Goal: Transaction & Acquisition: Purchase product/service

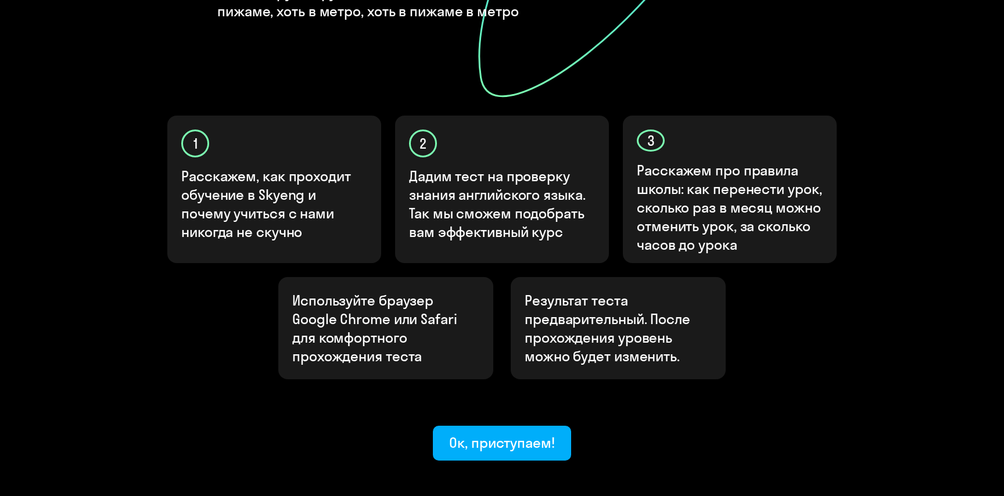
scroll to position [343, 0]
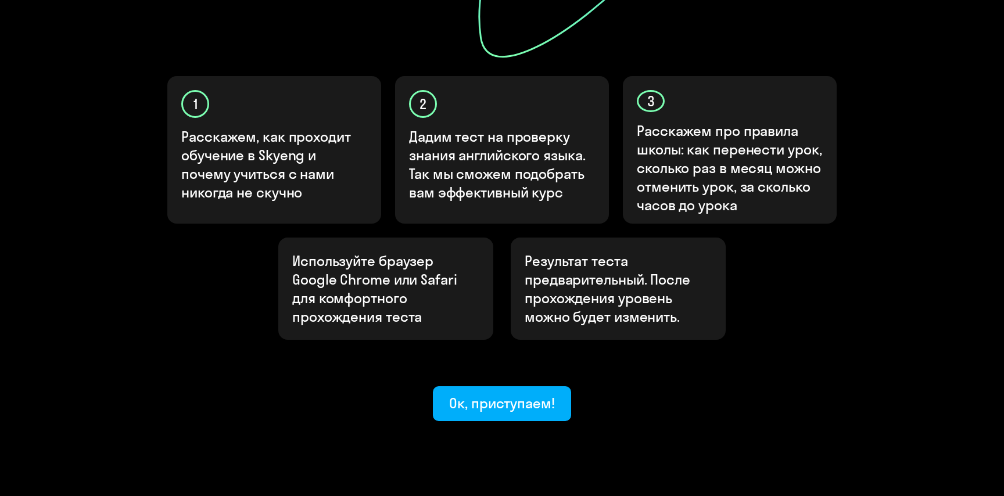
click at [554, 341] on div "Узнайте ваш уровень английского, чтобы начать обучение в [GEOGRAPHIC_DATA] Узна…" at bounding box center [501, 77] width 697 height 688
click at [547, 394] on div "Ок, приступаем!" at bounding box center [502, 403] width 106 height 19
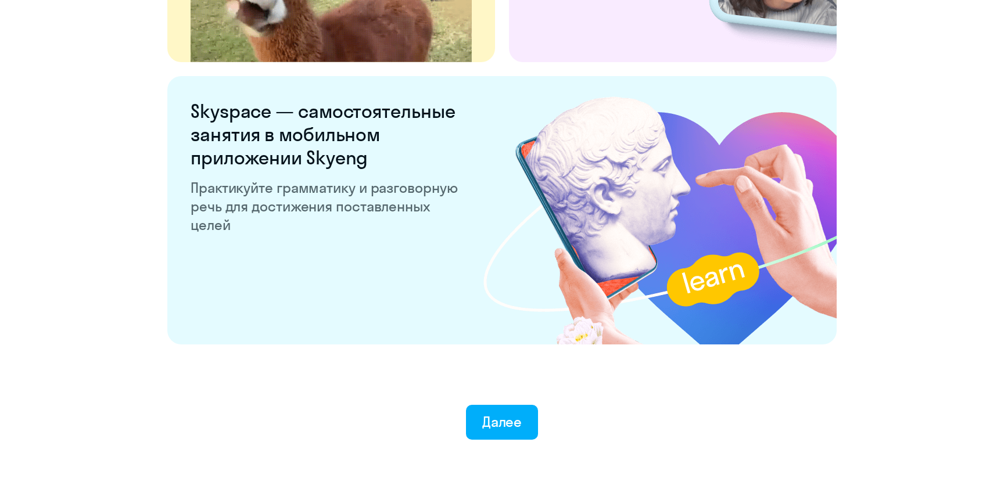
scroll to position [2197, 0]
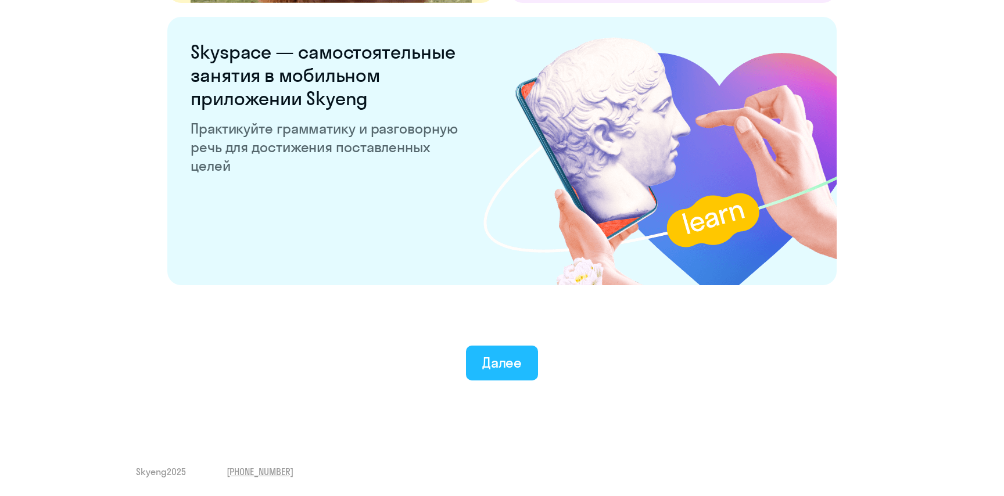
click at [493, 359] on div "Далее" at bounding box center [502, 362] width 40 height 19
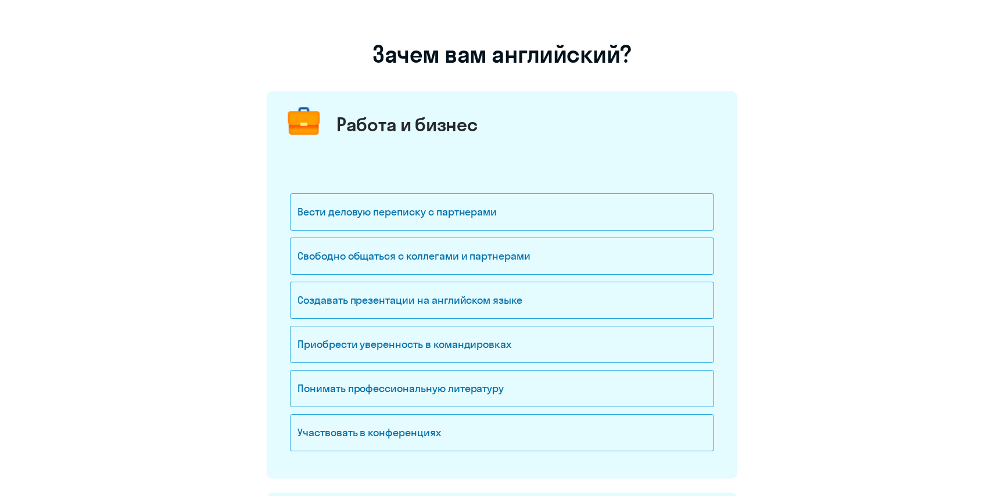
scroll to position [54, 0]
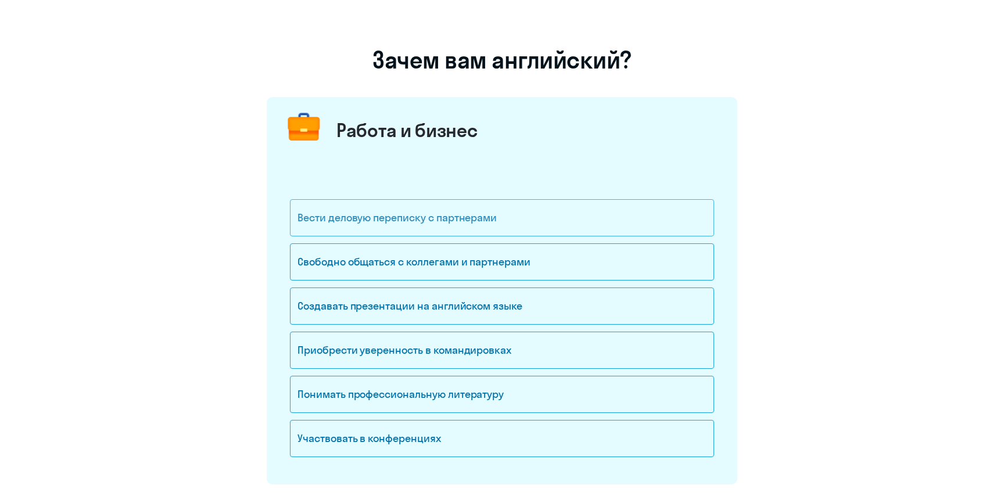
click at [432, 222] on div "Вести деловую переписку с партнерами" at bounding box center [502, 217] width 424 height 37
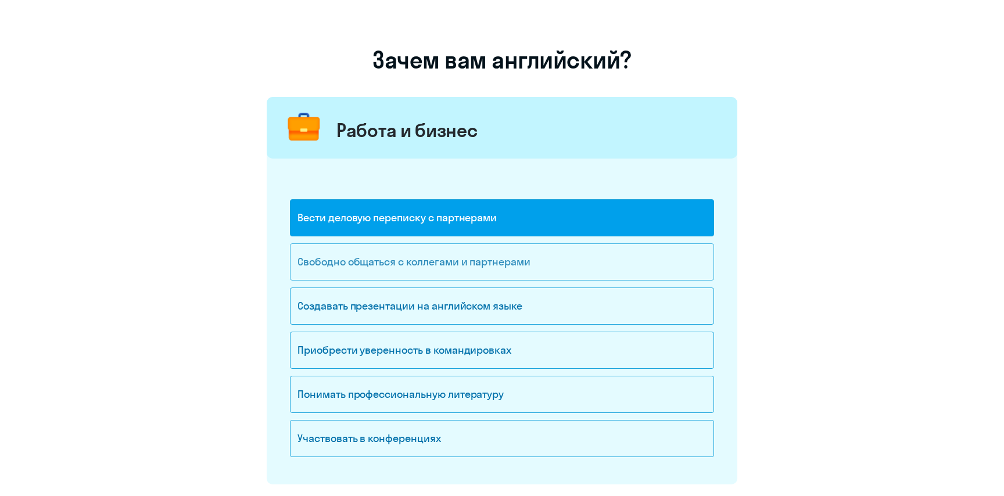
click at [429, 249] on div "Свободно общаться с коллегами и партнерами" at bounding box center [502, 261] width 424 height 37
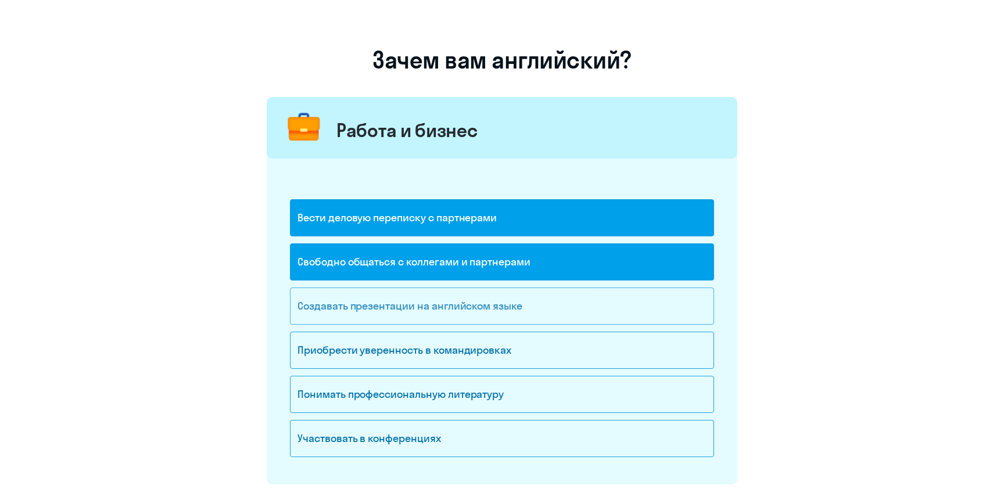
click at [433, 298] on div "Создавать презентации на английском языке" at bounding box center [502, 306] width 424 height 37
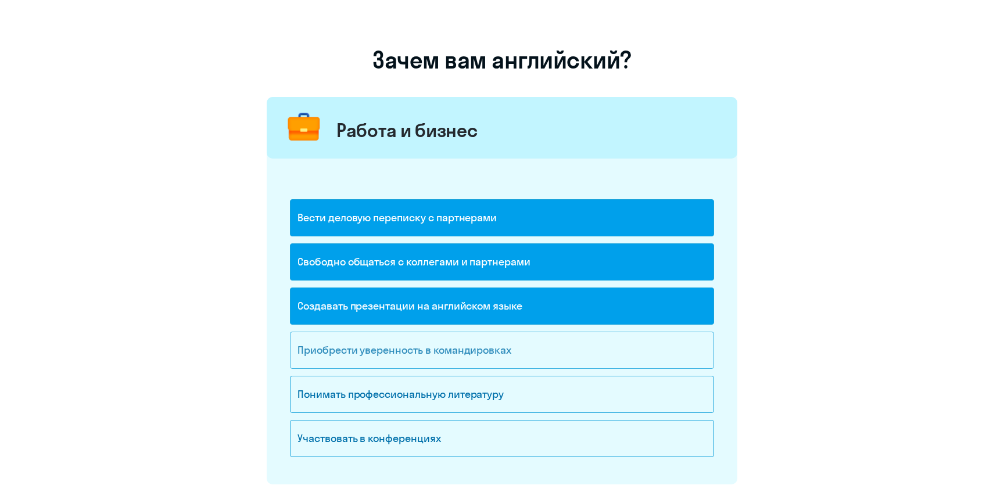
click at [439, 353] on div "Приобрести уверенность в командировках" at bounding box center [502, 350] width 424 height 37
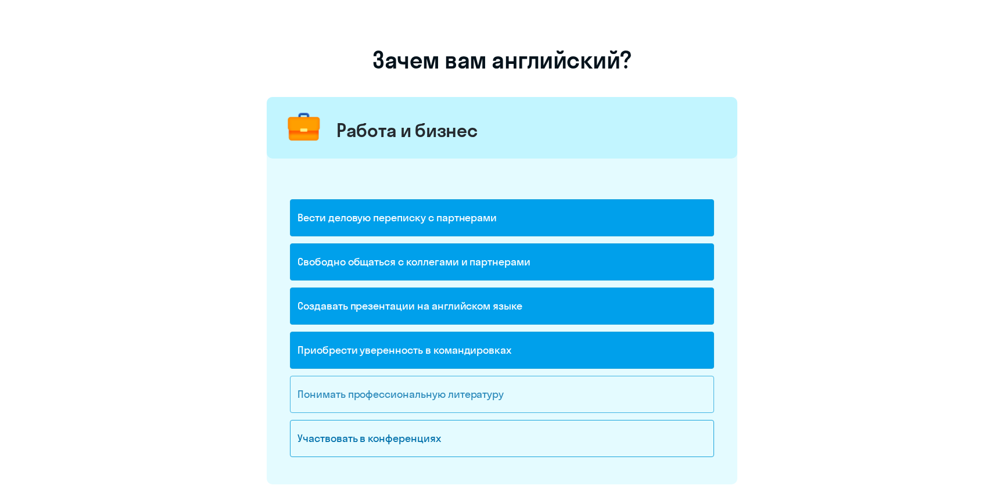
click at [439, 383] on div "Понимать профессиональную литературу" at bounding box center [502, 394] width 424 height 37
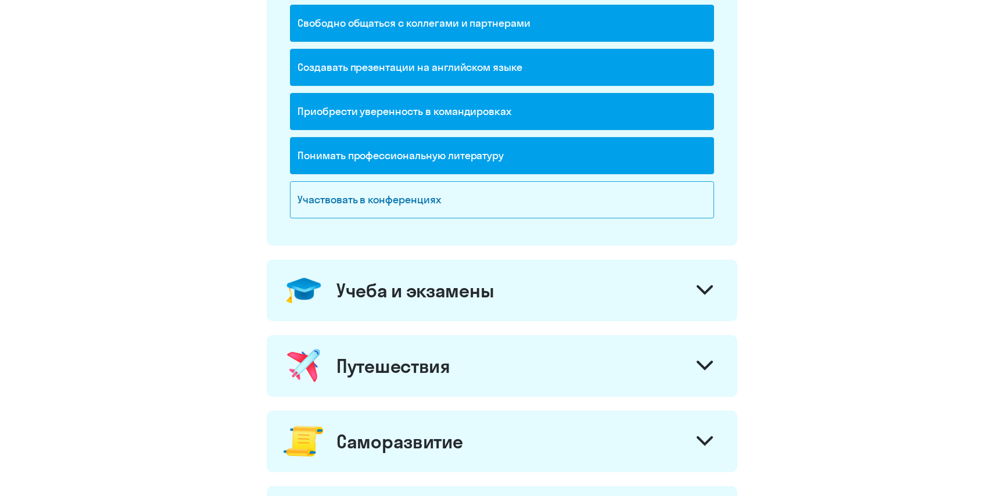
click at [394, 283] on div "Учеба и экзамены" at bounding box center [414, 290] width 157 height 23
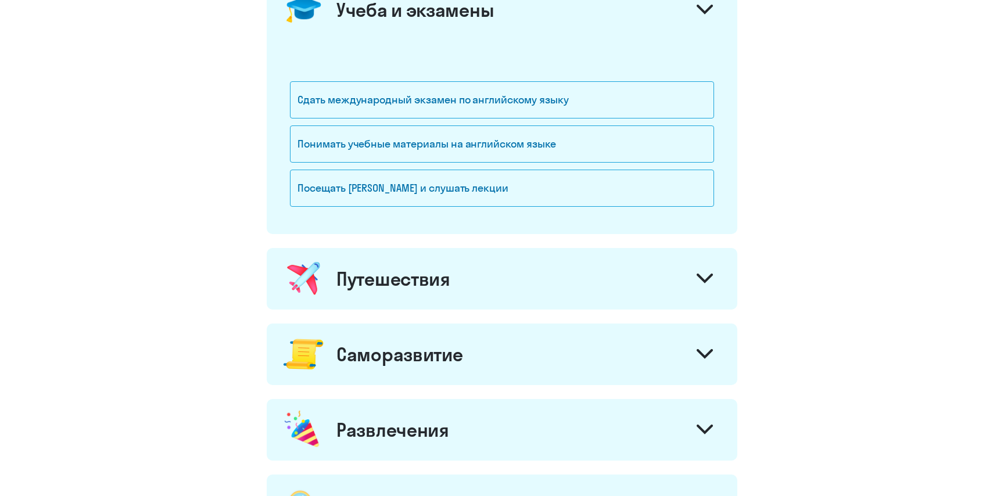
scroll to position [574, 0]
click at [394, 283] on div "Путешествия" at bounding box center [393, 278] width 114 height 23
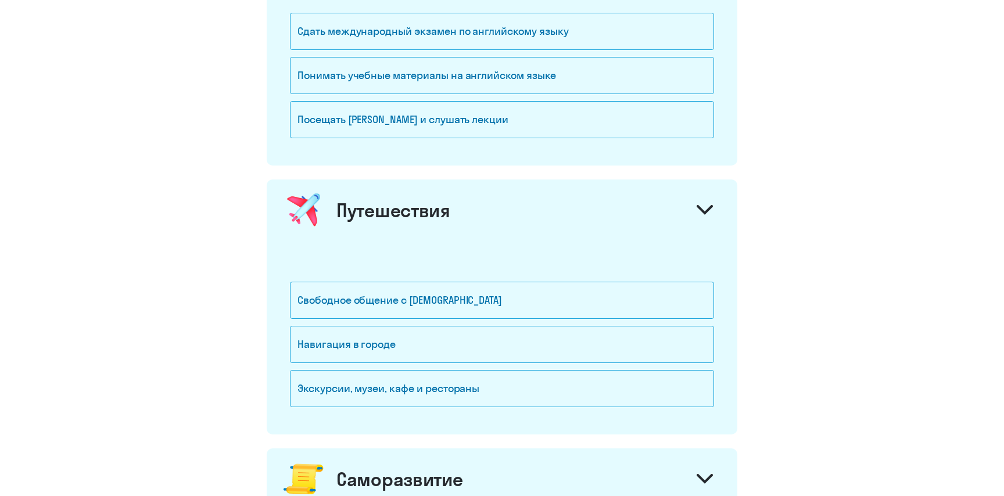
scroll to position [641, 0]
click at [399, 295] on div "Свободное общение с [DEMOGRAPHIC_DATA]" at bounding box center [502, 301] width 424 height 37
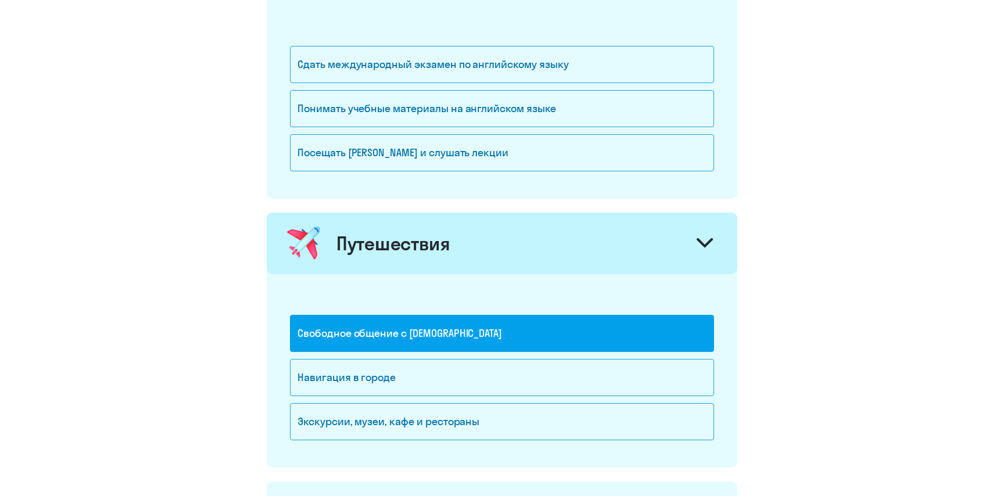
scroll to position [607, 0]
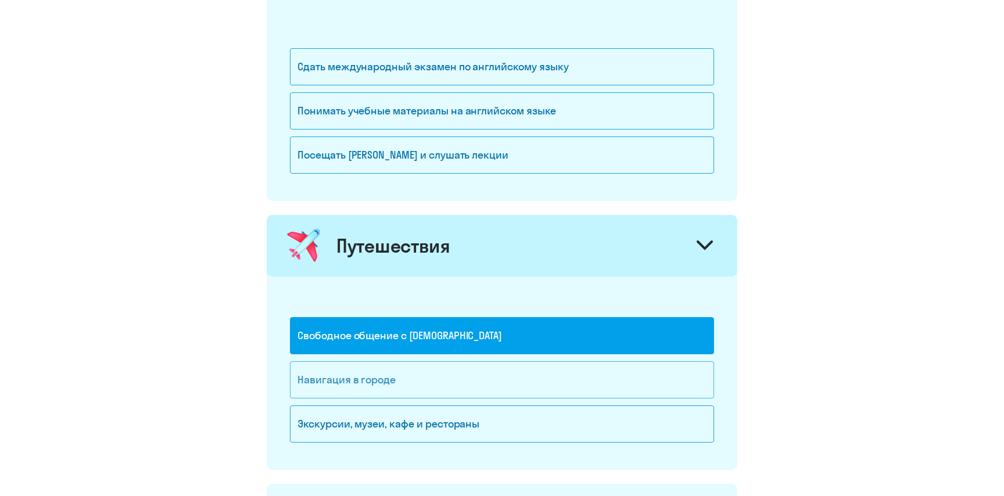
click at [399, 383] on div "Навигация в городе" at bounding box center [502, 379] width 424 height 37
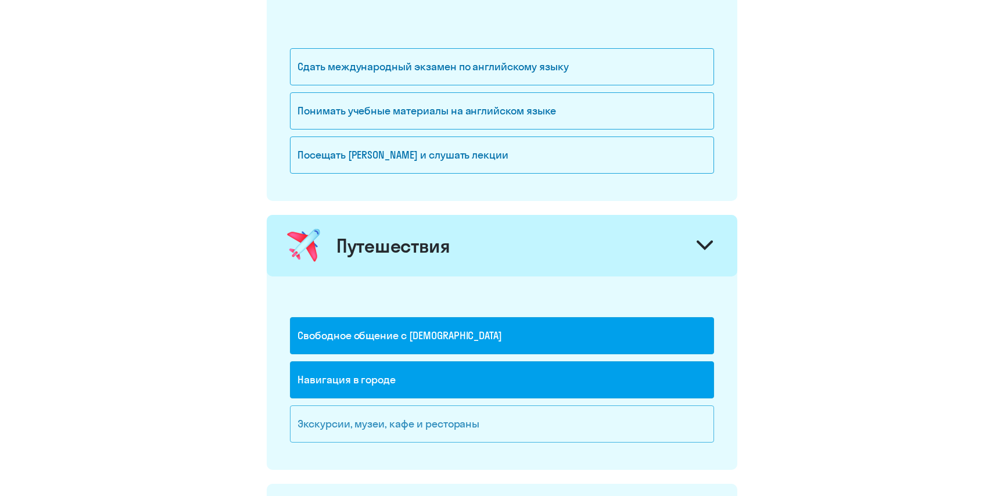
click at [407, 421] on div "Экскурсии, музеи, кафе и рестораны" at bounding box center [502, 424] width 424 height 37
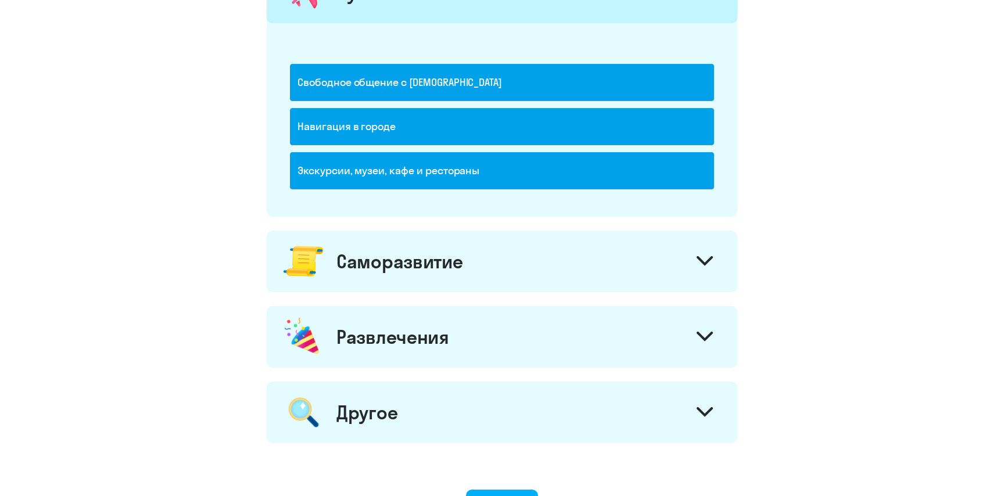
scroll to position [862, 0]
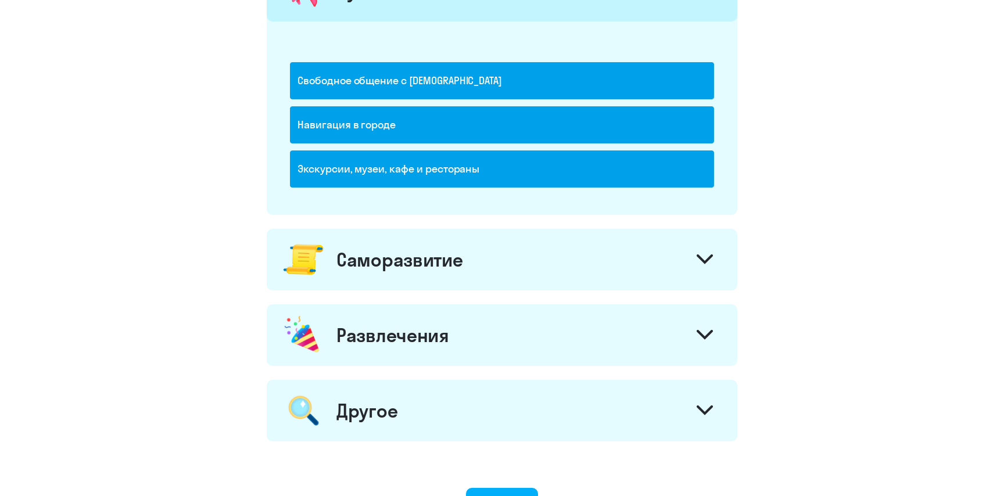
click at [354, 269] on div "Саморазвитие" at bounding box center [399, 259] width 126 height 23
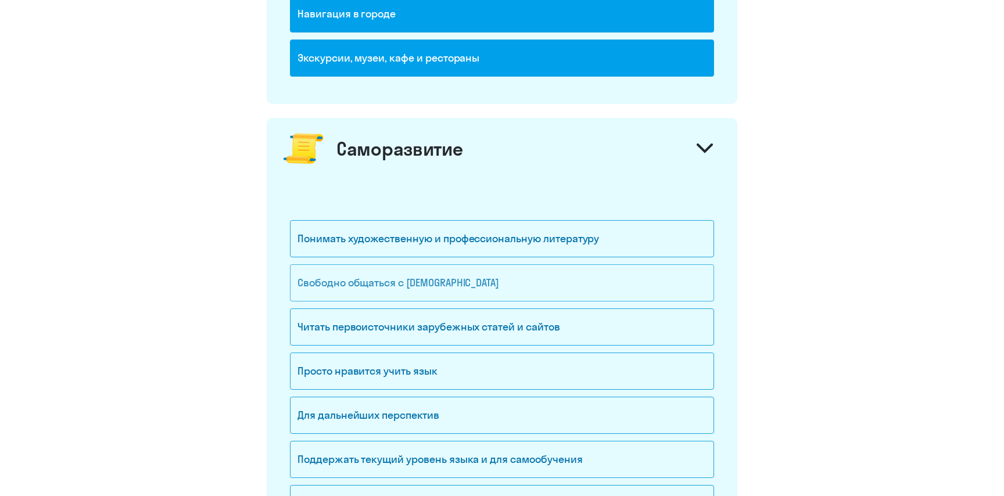
scroll to position [975, 0]
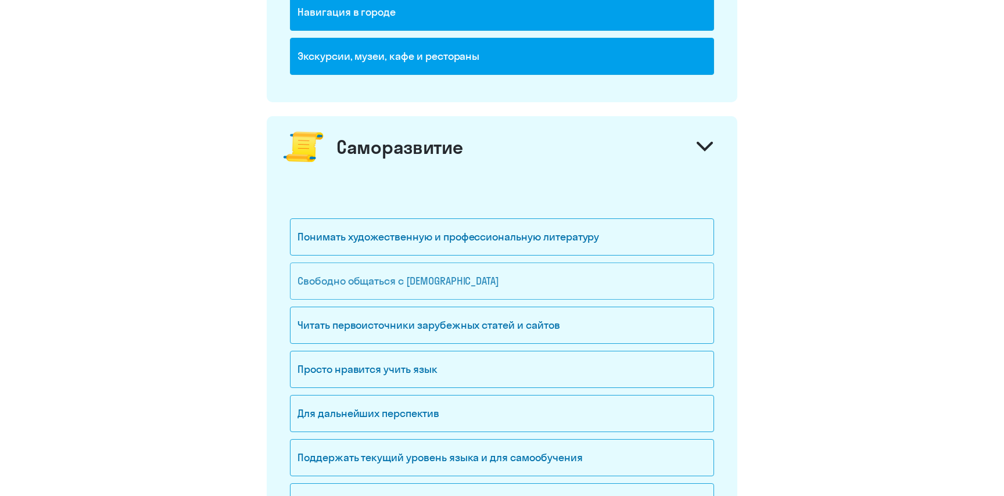
click at [364, 292] on div "Свободно общаться с [DEMOGRAPHIC_DATA]" at bounding box center [502, 281] width 424 height 37
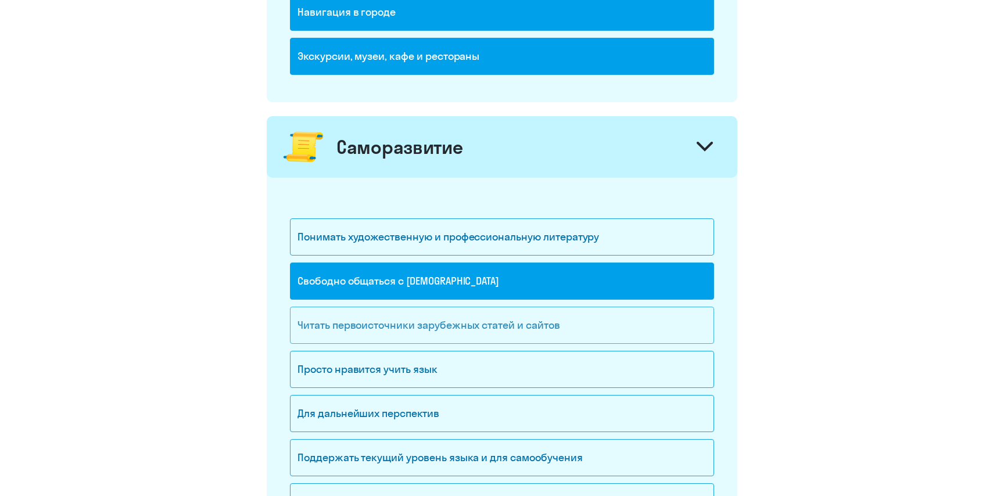
click at [378, 342] on div "Читать первоисточники зарубежных статей и сайтов" at bounding box center [502, 325] width 424 height 37
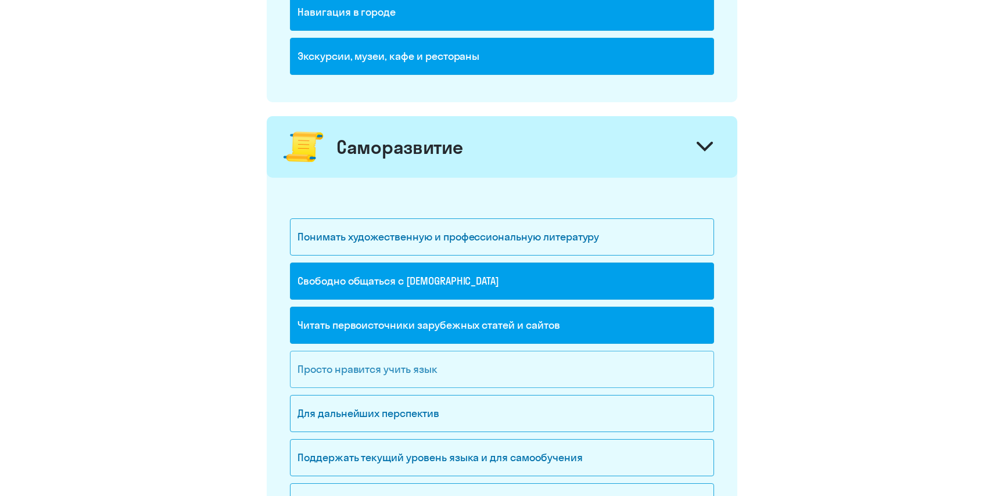
click at [385, 371] on div "Просто нравится учить язык" at bounding box center [502, 369] width 424 height 37
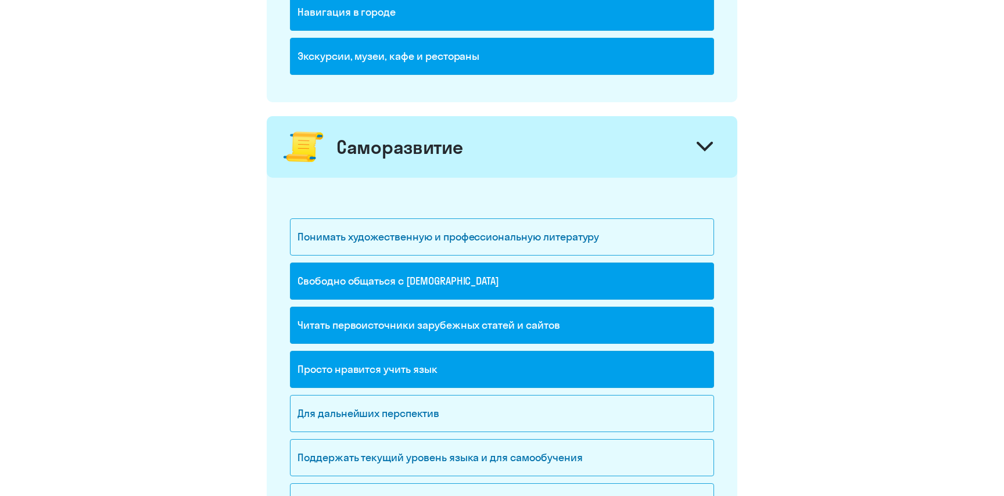
click at [385, 371] on div "Просто нравится учить язык" at bounding box center [502, 369] width 424 height 37
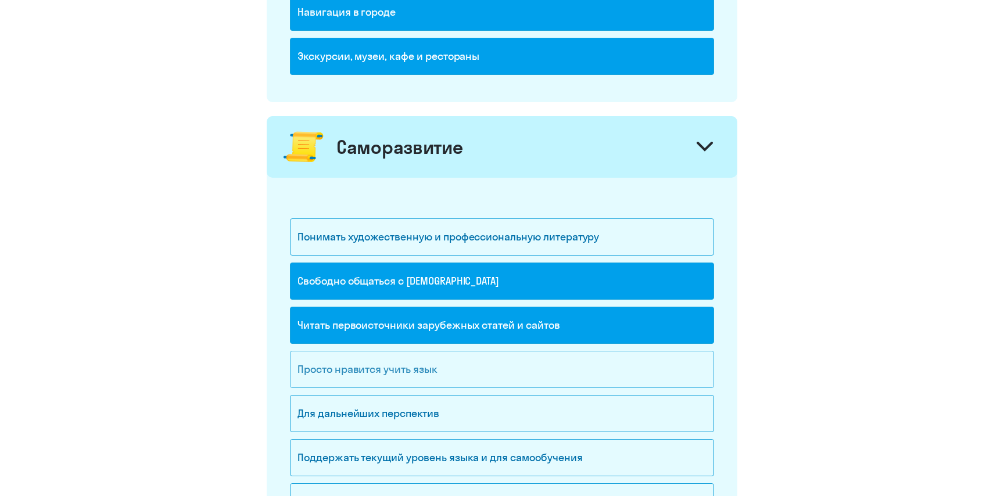
click at [385, 371] on div "Просто нравится учить язык" at bounding box center [502, 369] width 424 height 37
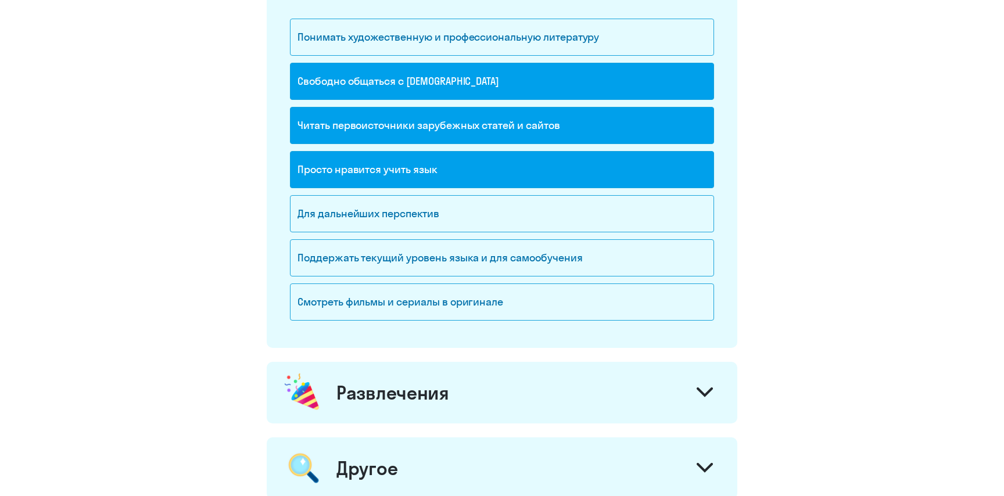
scroll to position [1169, 0]
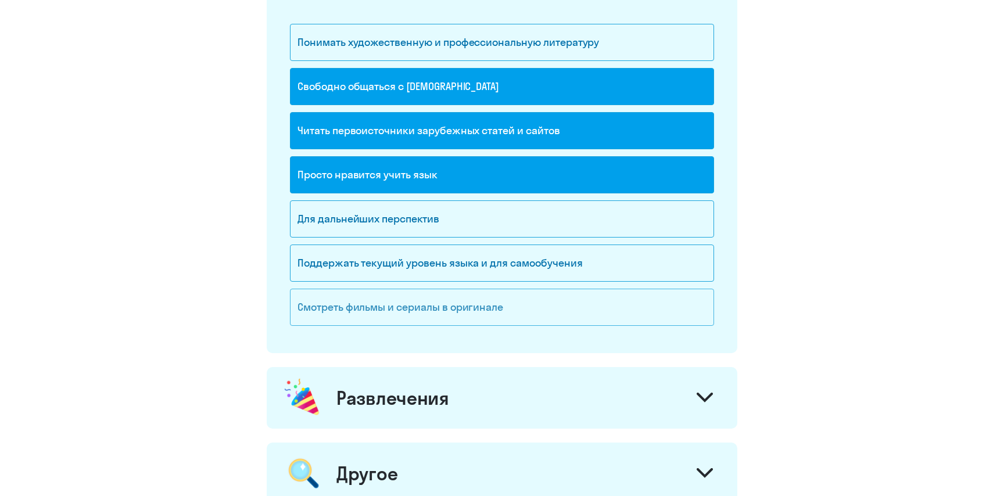
click at [359, 309] on div "Смотреть фильмы и сериалы в оригинале" at bounding box center [502, 307] width 424 height 37
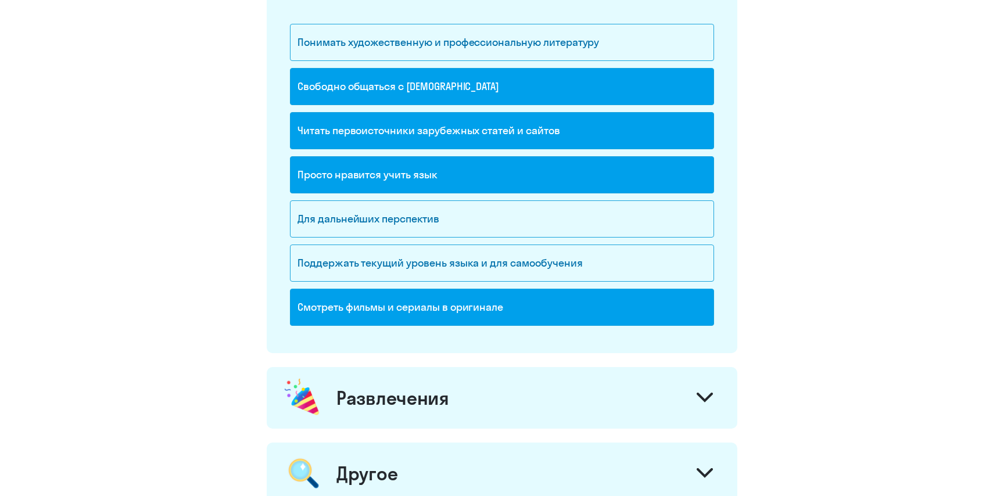
click at [379, 385] on div "Развлечения" at bounding box center [502, 398] width 471 height 62
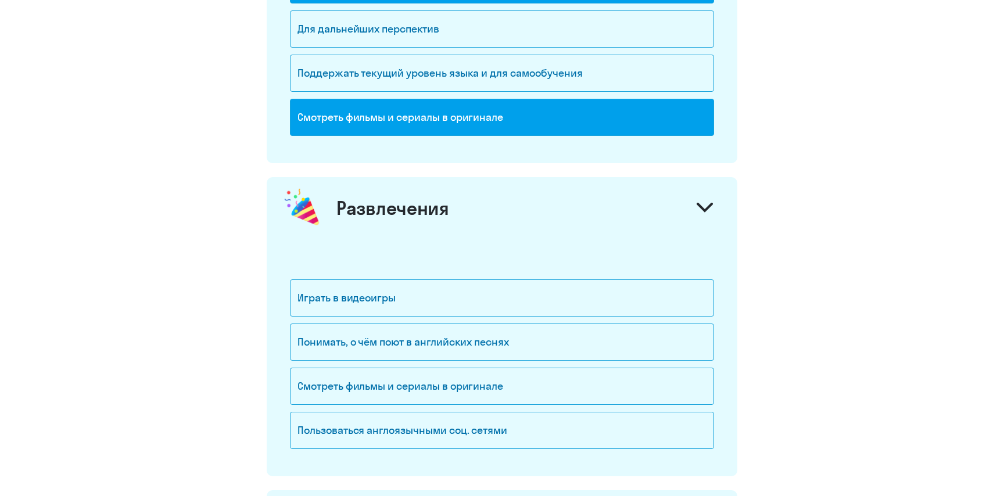
scroll to position [1357, 0]
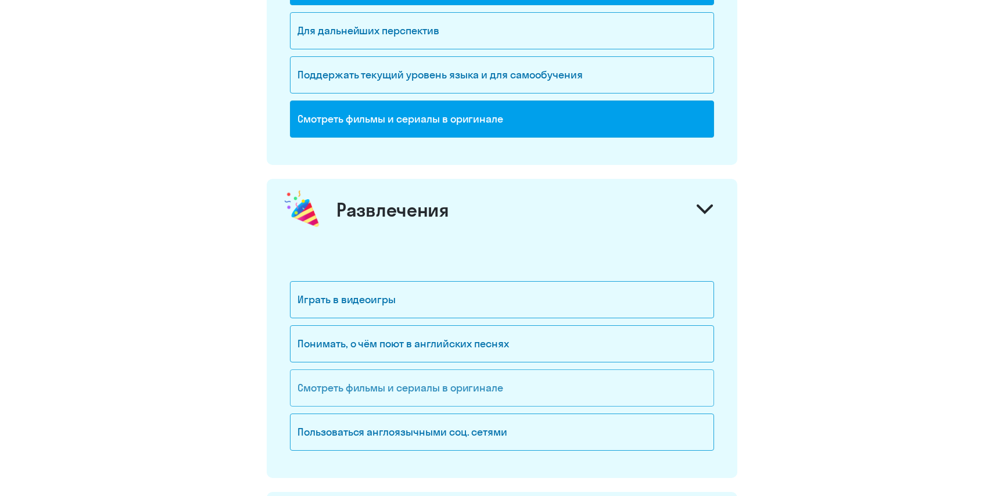
drag, startPoint x: 379, startPoint y: 385, endPoint x: 378, endPoint y: 377, distance: 8.2
click at [378, 377] on div "Смотреть фильмы и сериалы в оригинале" at bounding box center [502, 388] width 424 height 37
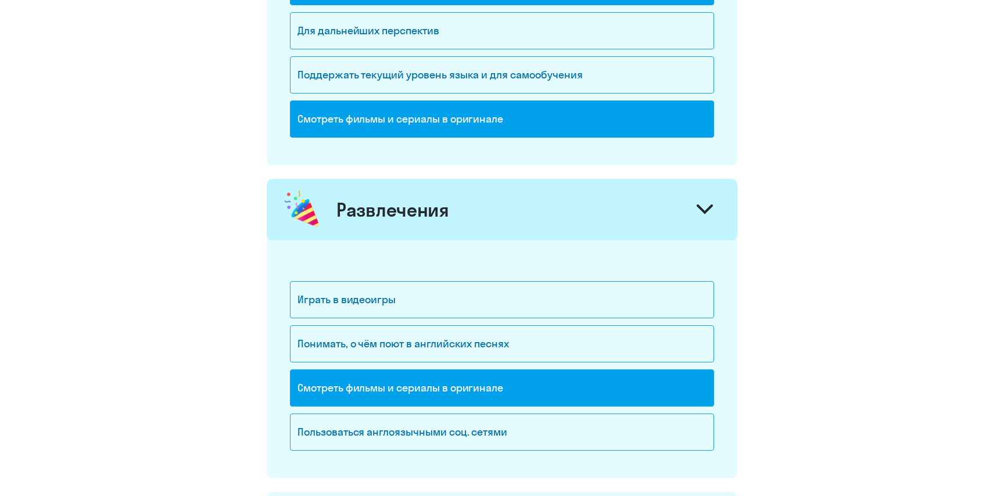
click at [370, 365] on div "Понимать, о чём поют в английских песнях" at bounding box center [502, 347] width 424 height 44
click at [364, 353] on div "Понимать, о чём поют в английских песнях" at bounding box center [502, 343] width 424 height 37
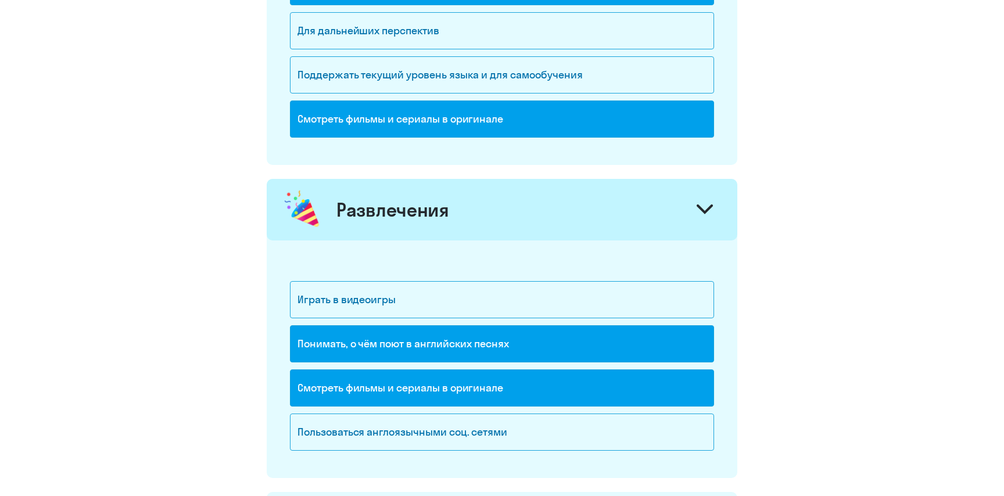
click at [370, 375] on div "Смотреть фильмы и сериалы в оригинале" at bounding box center [502, 388] width 424 height 37
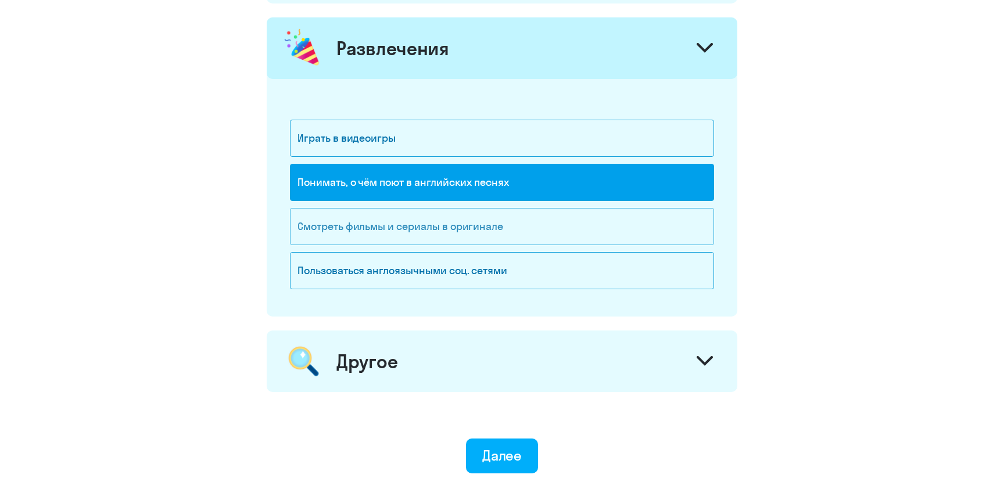
scroll to position [1528, 0]
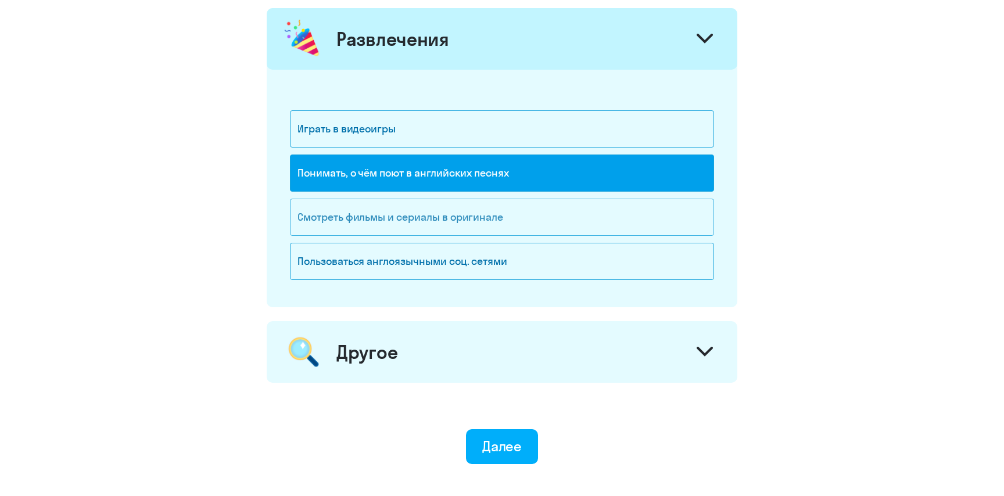
click at [370, 375] on div "Другое" at bounding box center [502, 352] width 471 height 62
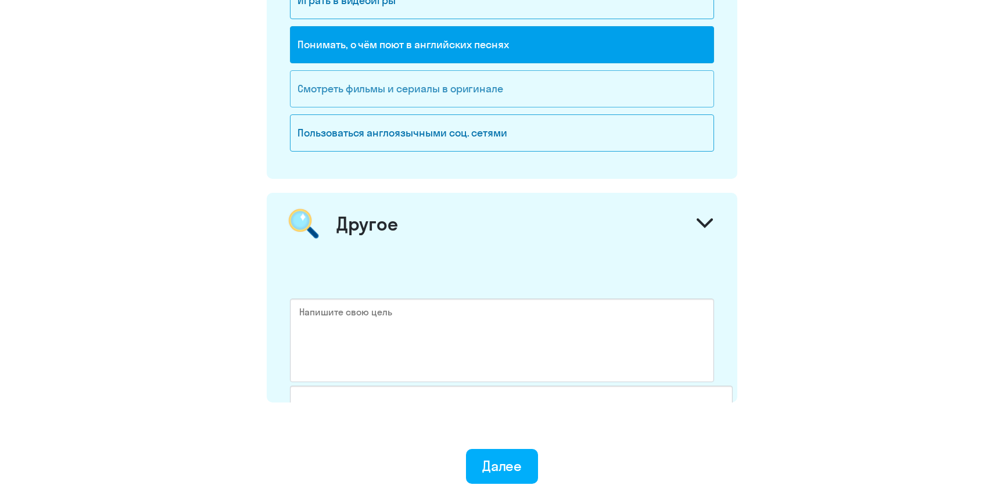
scroll to position [1669, 0]
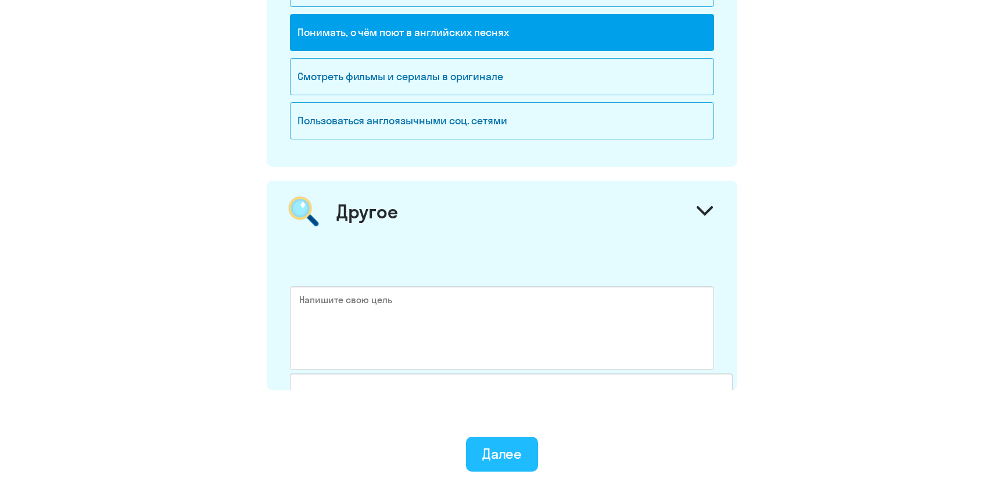
click at [490, 459] on div "Далее" at bounding box center [502, 454] width 40 height 19
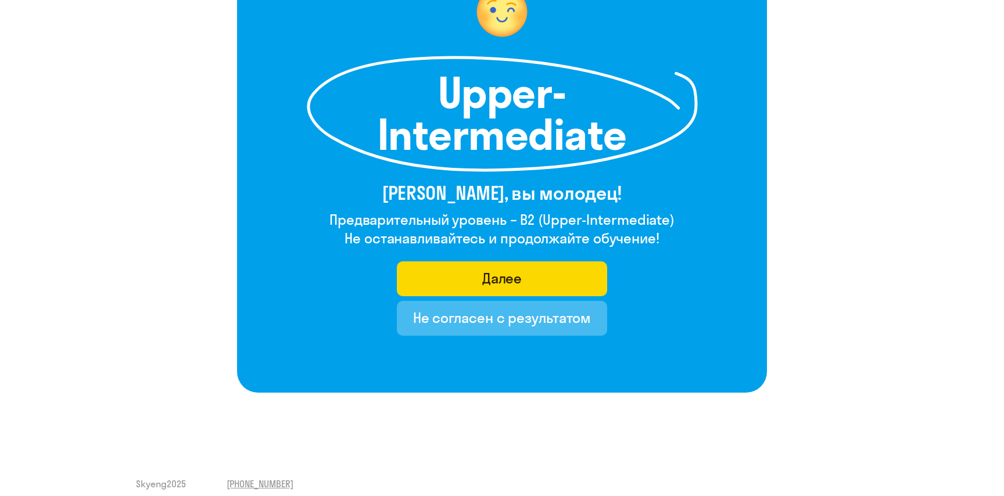
scroll to position [128, 0]
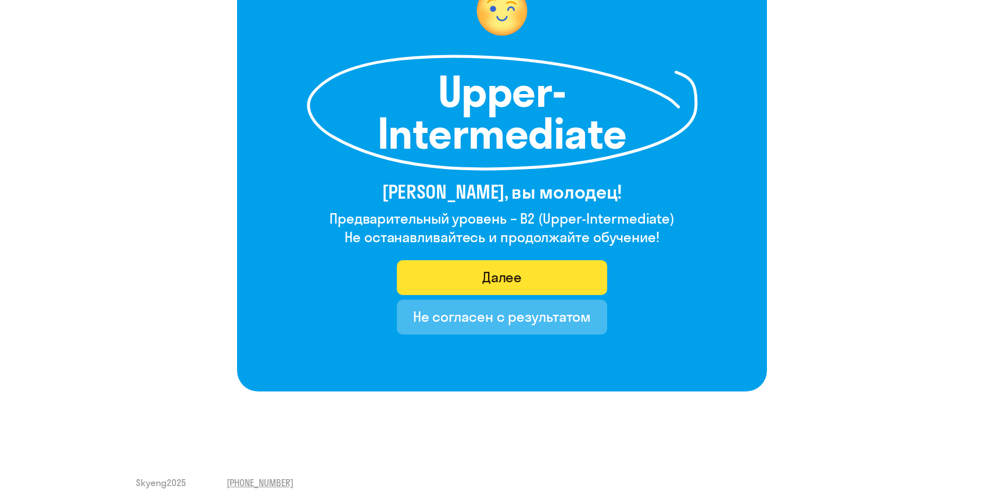
click at [495, 281] on div "Далее" at bounding box center [502, 277] width 40 height 19
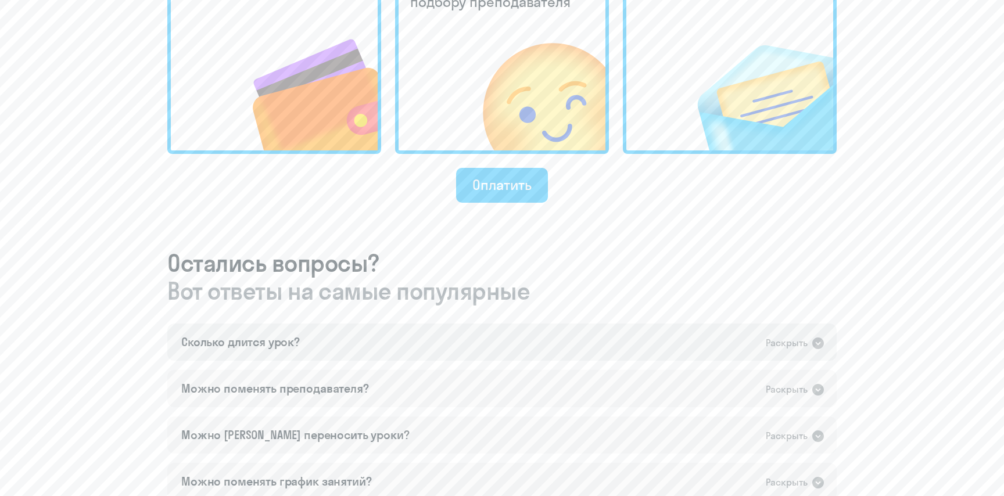
scroll to position [463, 0]
click at [494, 349] on div "Сколько длится урок? Раскрыть" at bounding box center [501, 341] width 669 height 37
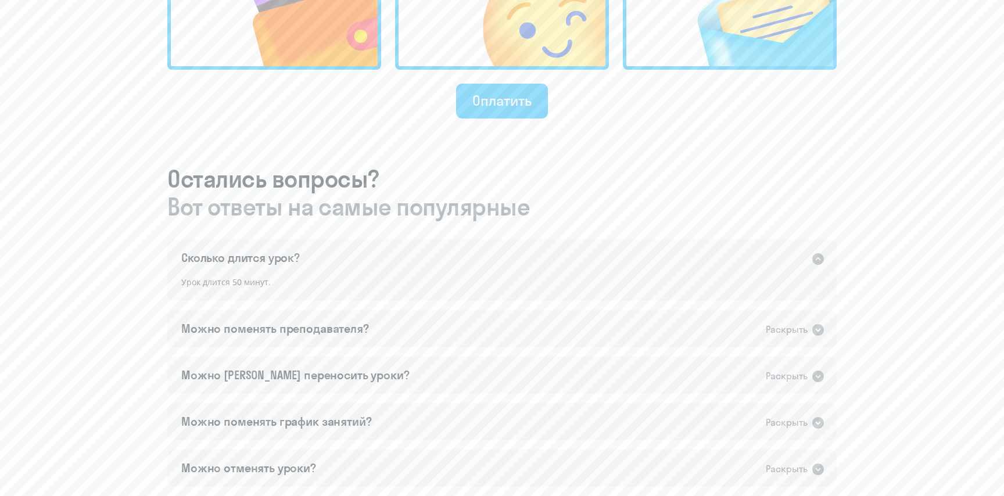
scroll to position [548, 0]
click at [450, 332] on div "Можно поменять преподавателя? Раскрыть" at bounding box center [501, 327] width 669 height 37
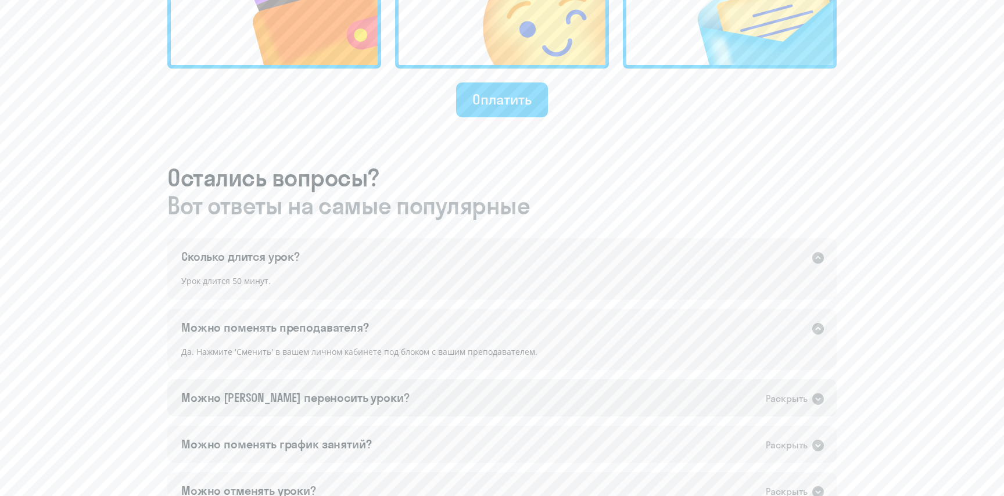
click at [393, 403] on div "Можно [PERSON_NAME] переносить уроки? Раскрыть" at bounding box center [501, 397] width 669 height 37
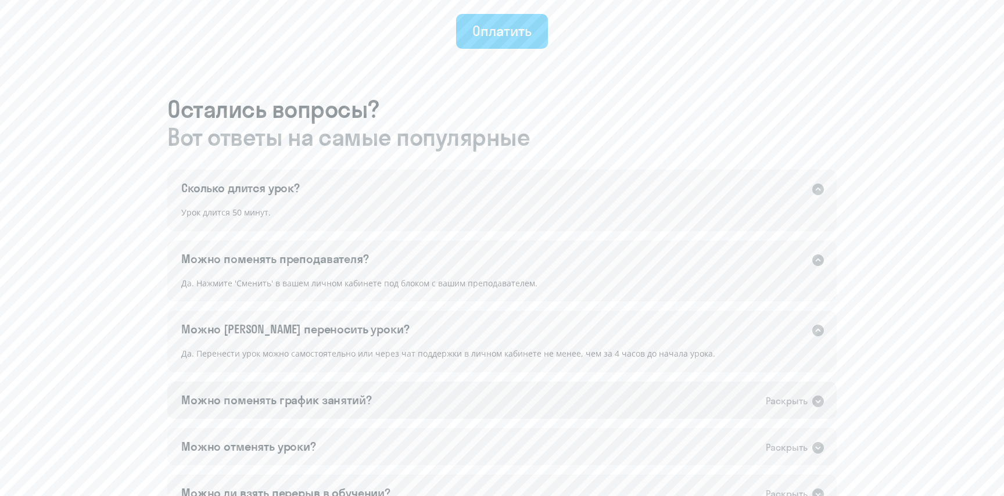
click at [382, 415] on div "Можно поменять график занятий? Раскрыть" at bounding box center [501, 400] width 669 height 37
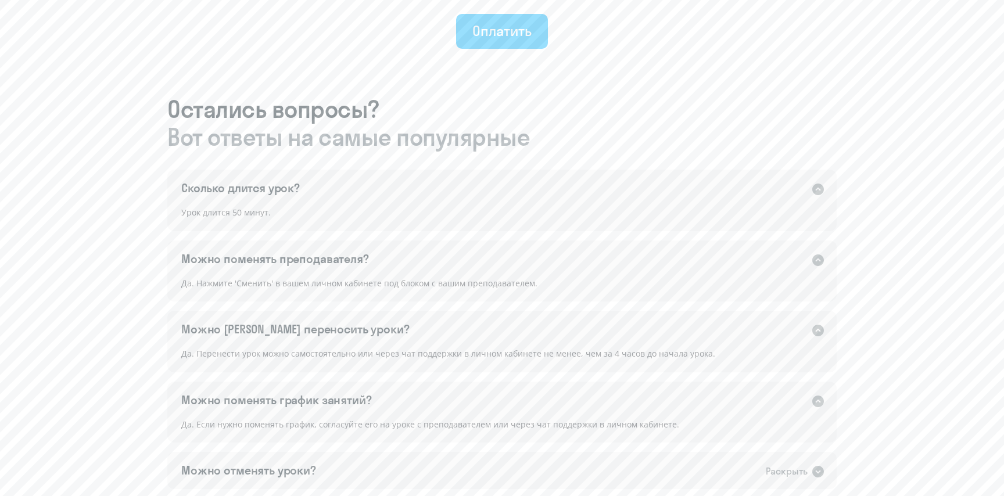
scroll to position [684, 0]
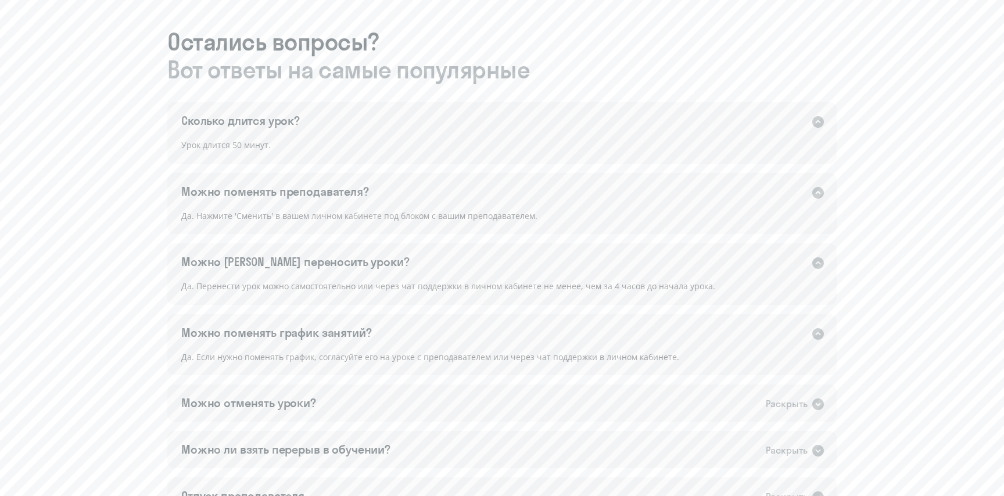
click at [382, 415] on div "Можно отменять уроки? Раскрыть" at bounding box center [501, 403] width 669 height 37
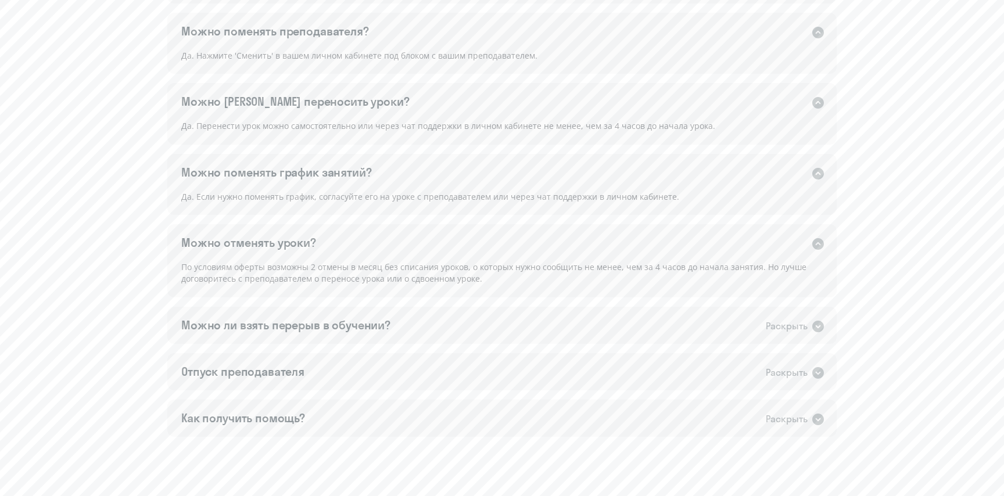
scroll to position [849, 0]
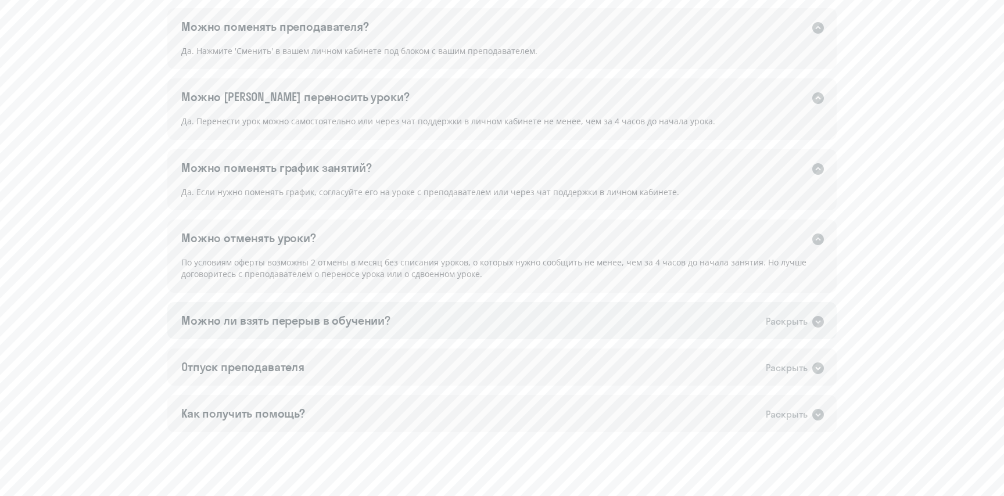
click at [394, 319] on div "Можно ли взять перерыв в обучении? Раскрыть" at bounding box center [501, 320] width 669 height 37
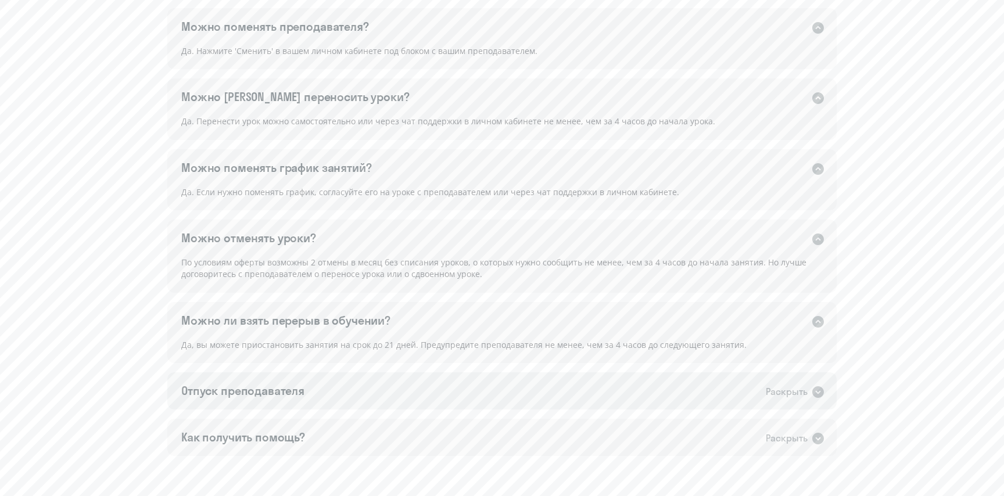
click at [364, 392] on div "Отпуск преподавателя Раскрыть" at bounding box center [501, 390] width 669 height 37
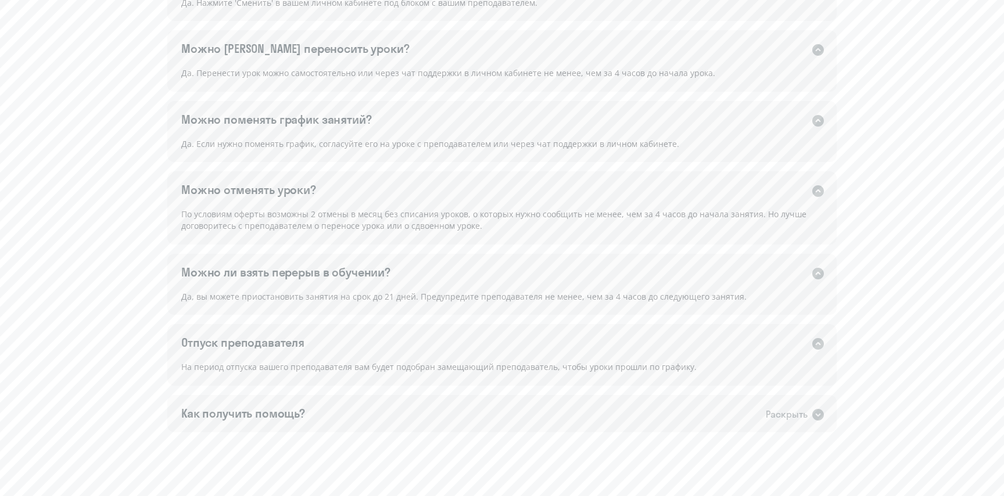
scroll to position [896, 0]
click at [381, 417] on div "Как получить помощь? Раскрыть" at bounding box center [501, 415] width 669 height 37
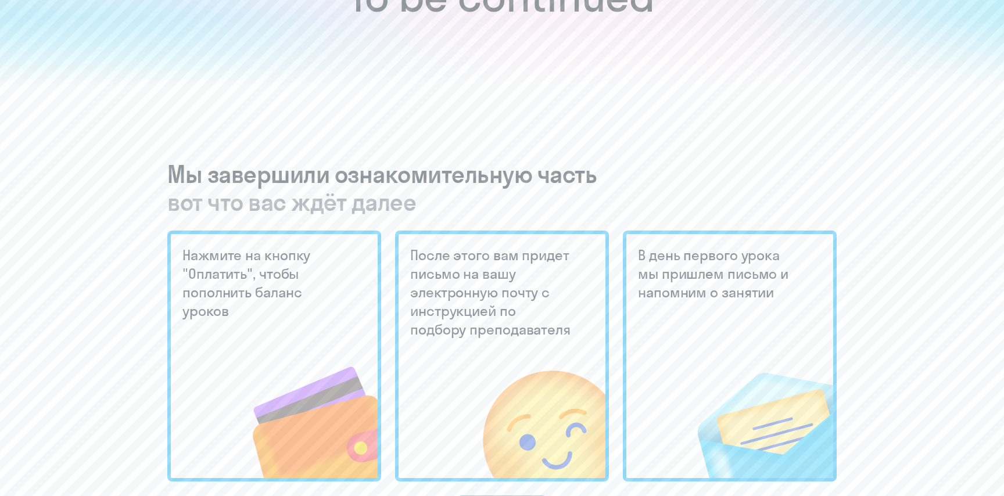
scroll to position [130, 0]
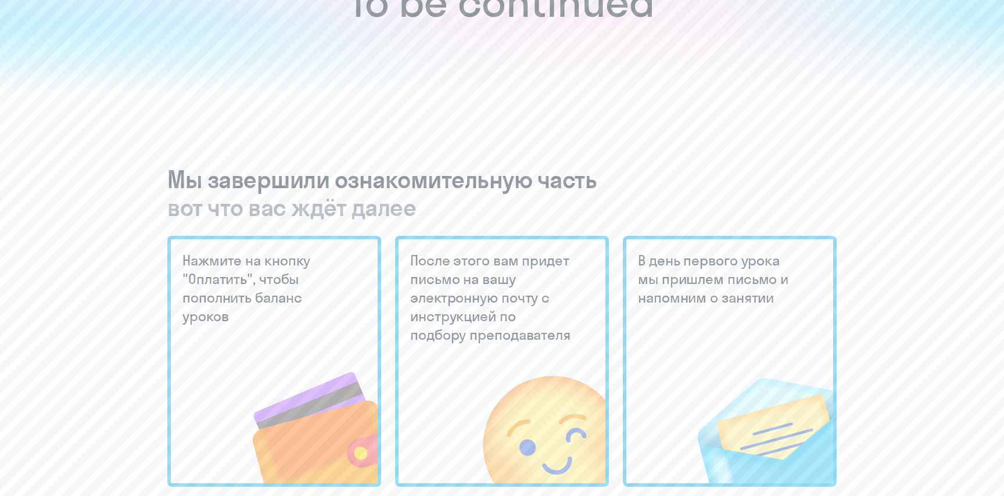
click at [304, 296] on h5 "Нажмите на кнопку "Оплатить", чтобы пополнить баланс уроков" at bounding box center [264, 288] width 164 height 74
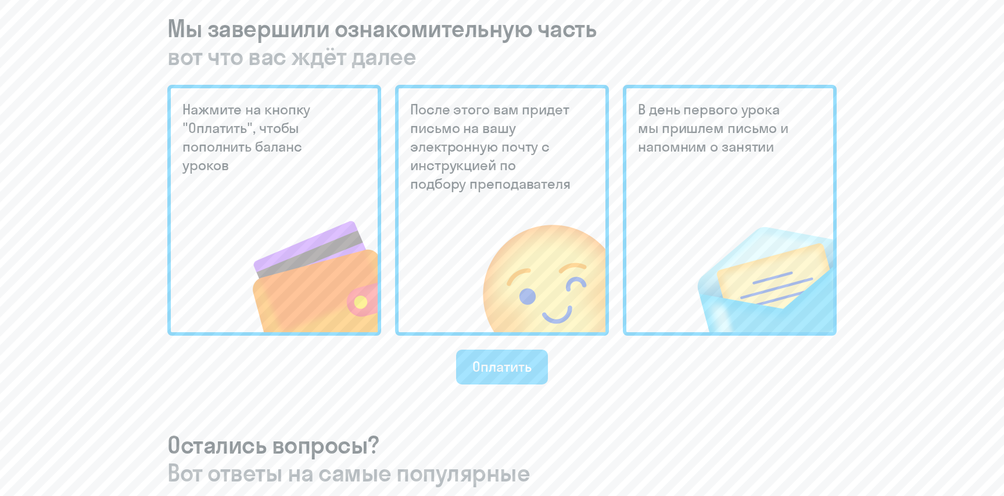
scroll to position [274, 0]
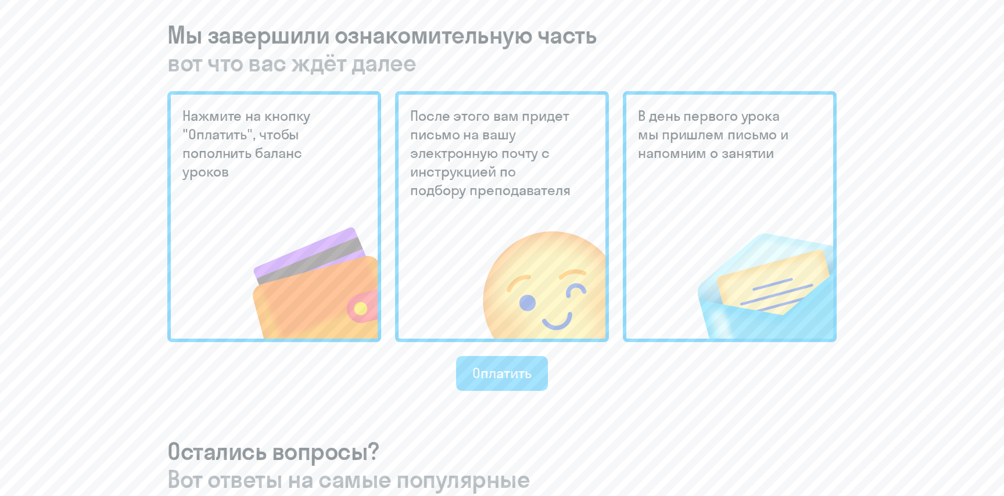
click at [503, 375] on div "Оплатить" at bounding box center [501, 373] width 59 height 19
